Goal: Transaction & Acquisition: Purchase product/service

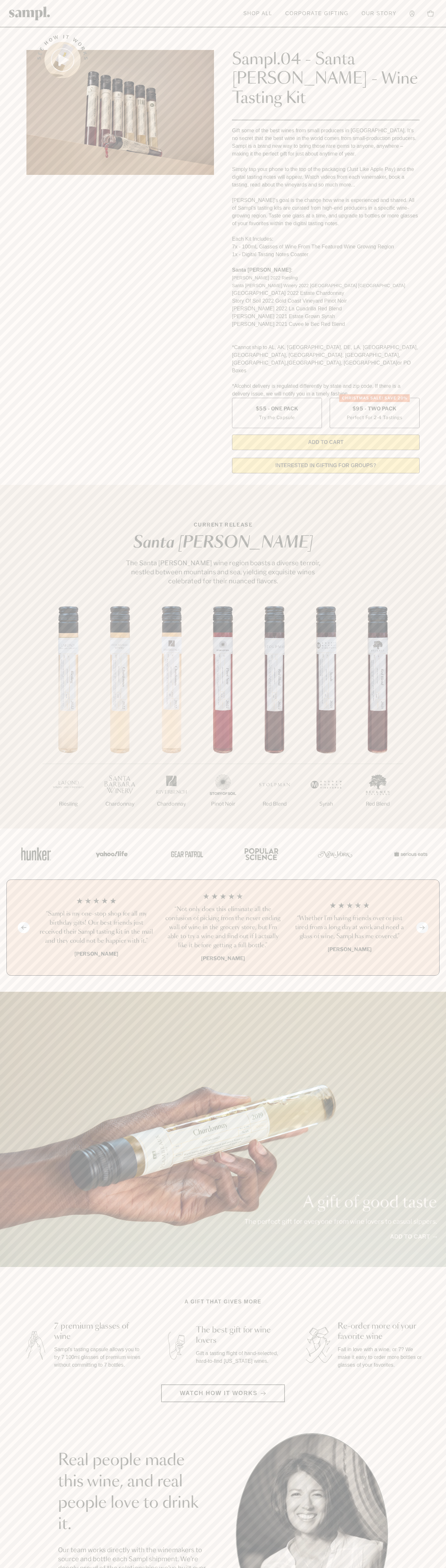
click at [336, 11] on link "Corporate Gifting" at bounding box center [317, 14] width 70 height 14
click at [437, 653] on div "1/7 Riesling 2/7 Chardonnay 3/7" at bounding box center [223, 717] width 446 height 223
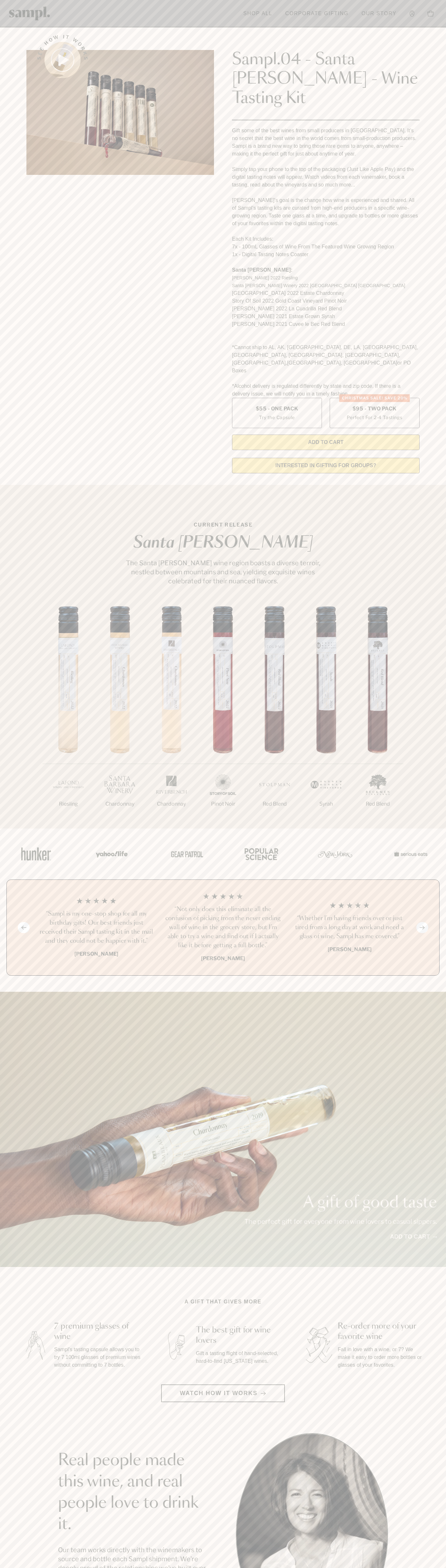
click at [446, 1567] on html "Skip to main content Toggle navigation menu Shop All Corporate Gifting Our Stor…" at bounding box center [223, 1304] width 446 height 2608
click at [3, 1567] on html "Skip to main content Toggle navigation menu Shop All Corporate Gifting Our Stor…" at bounding box center [223, 1304] width 446 height 2608
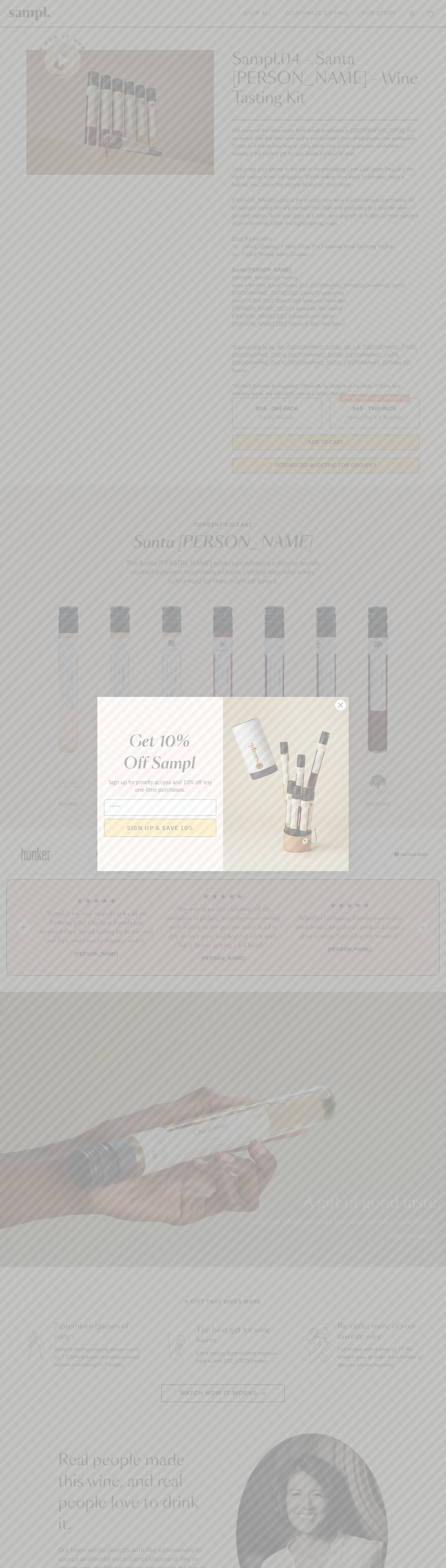
click at [341, 705] on icon "Close dialog" at bounding box center [340, 705] width 5 height 5
